Goal: Find specific fact: Find specific fact

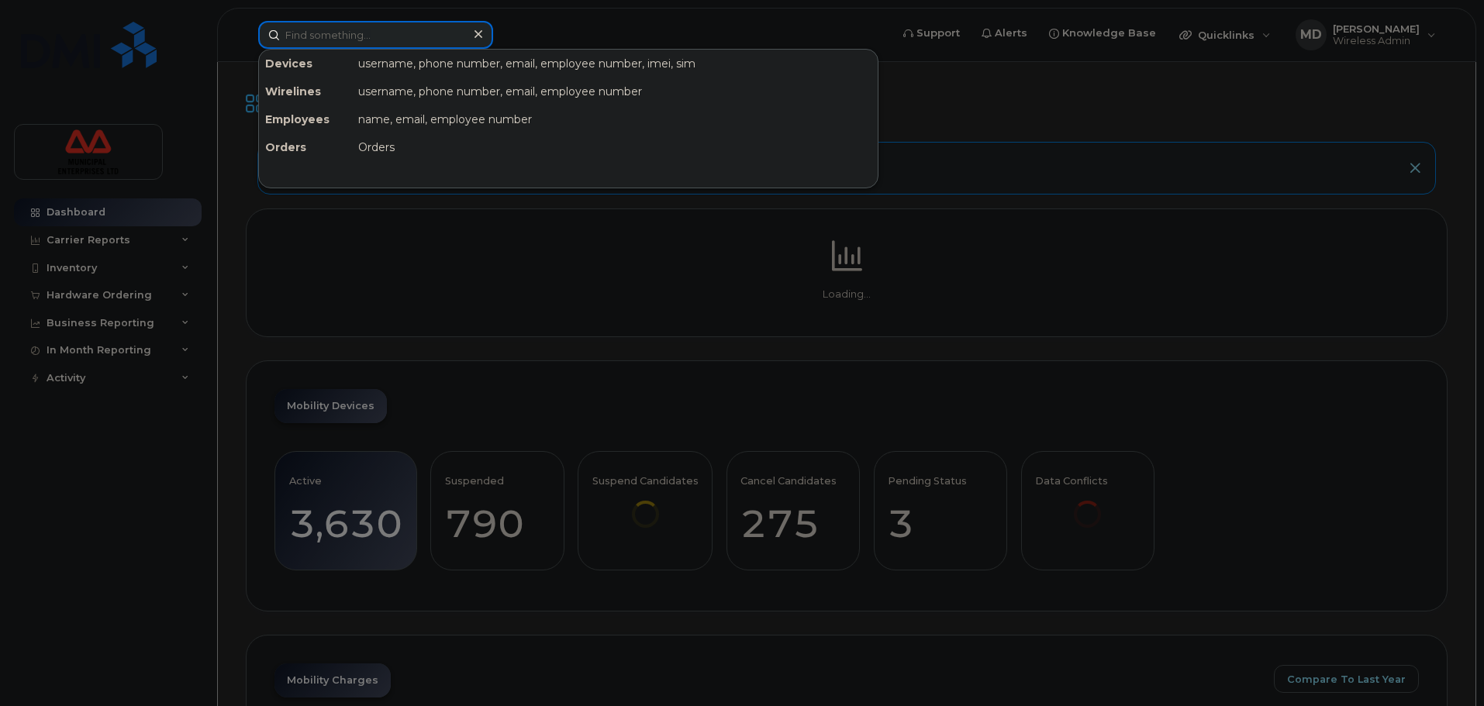
click at [321, 29] on input at bounding box center [375, 35] width 235 height 28
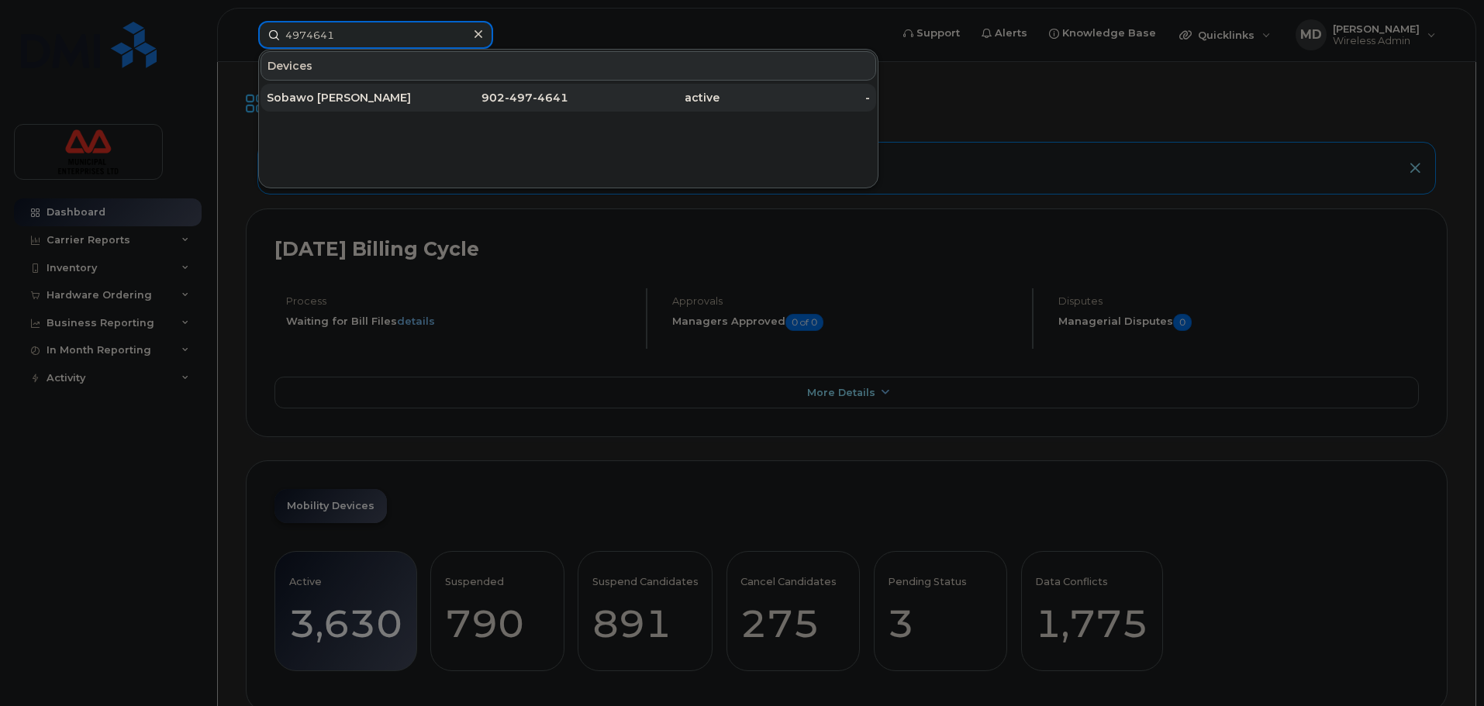
type input "4974641"
click at [418, 87] on div "Sobawo [PERSON_NAME]" at bounding box center [493, 98] width 151 height 28
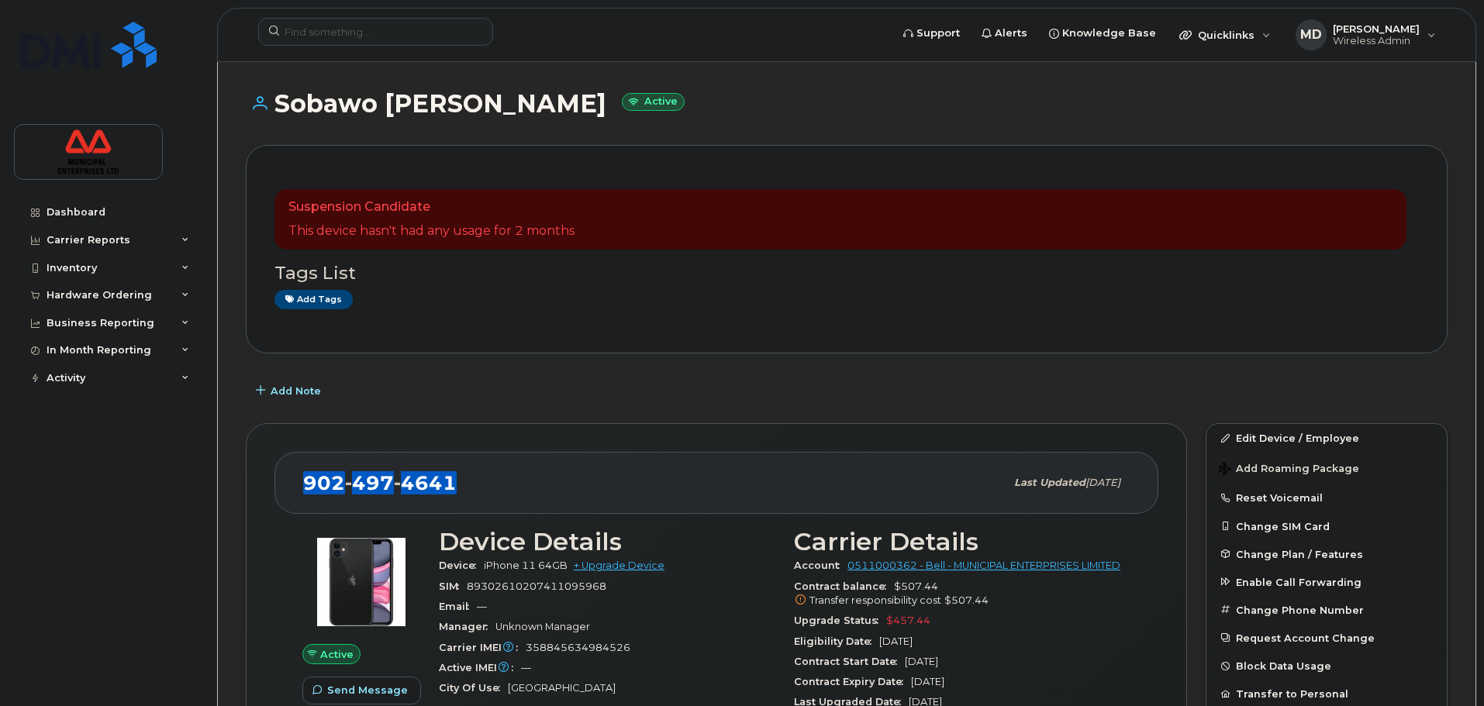
drag, startPoint x: 473, startPoint y: 490, endPoint x: 298, endPoint y: 490, distance: 175.2
click at [298, 490] on div "902 497 4641 Last updated Aug 08, 2025" at bounding box center [716, 483] width 884 height 62
copy span "902 497 4641"
click at [586, 421] on div "902 497 4641 Last updated Aug 08, 2025 Active Send Message 0.00 Bytes  used 5.0…" at bounding box center [716, 693] width 960 height 559
